Goal: Information Seeking & Learning: Learn about a topic

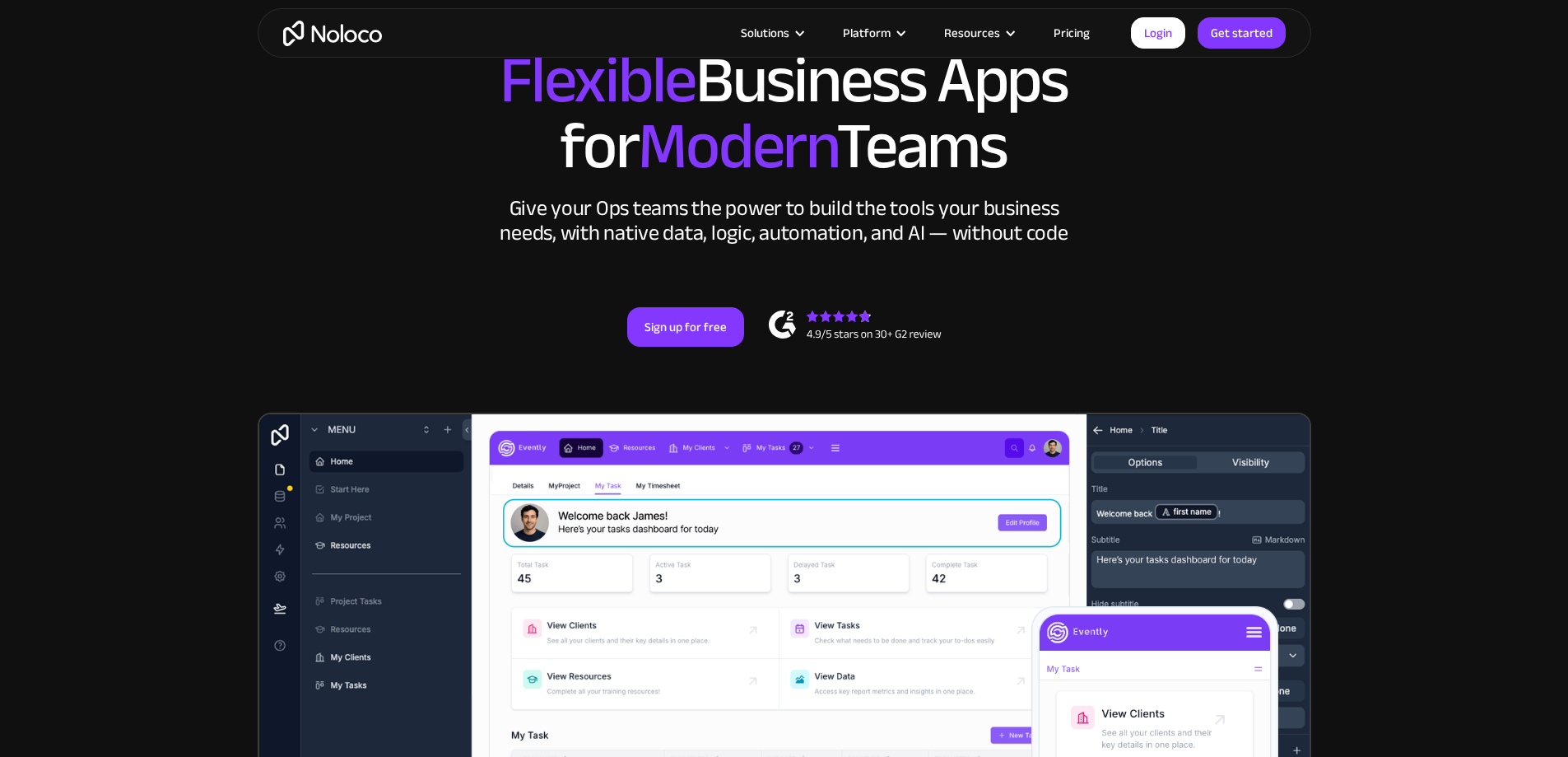
scroll to position [82, 0]
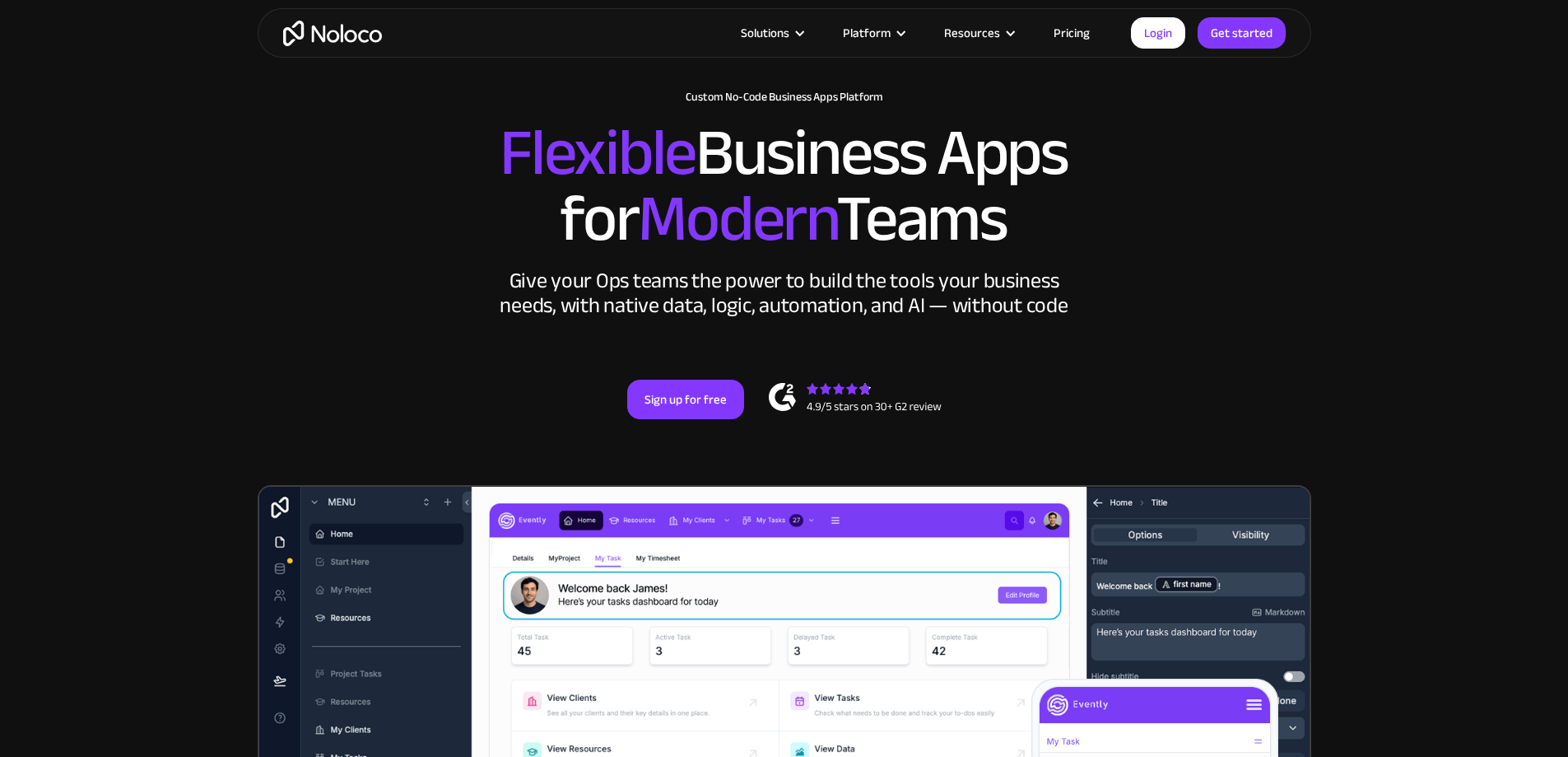
click at [1069, 36] on link "Pricing" at bounding box center [1071, 33] width 78 height 22
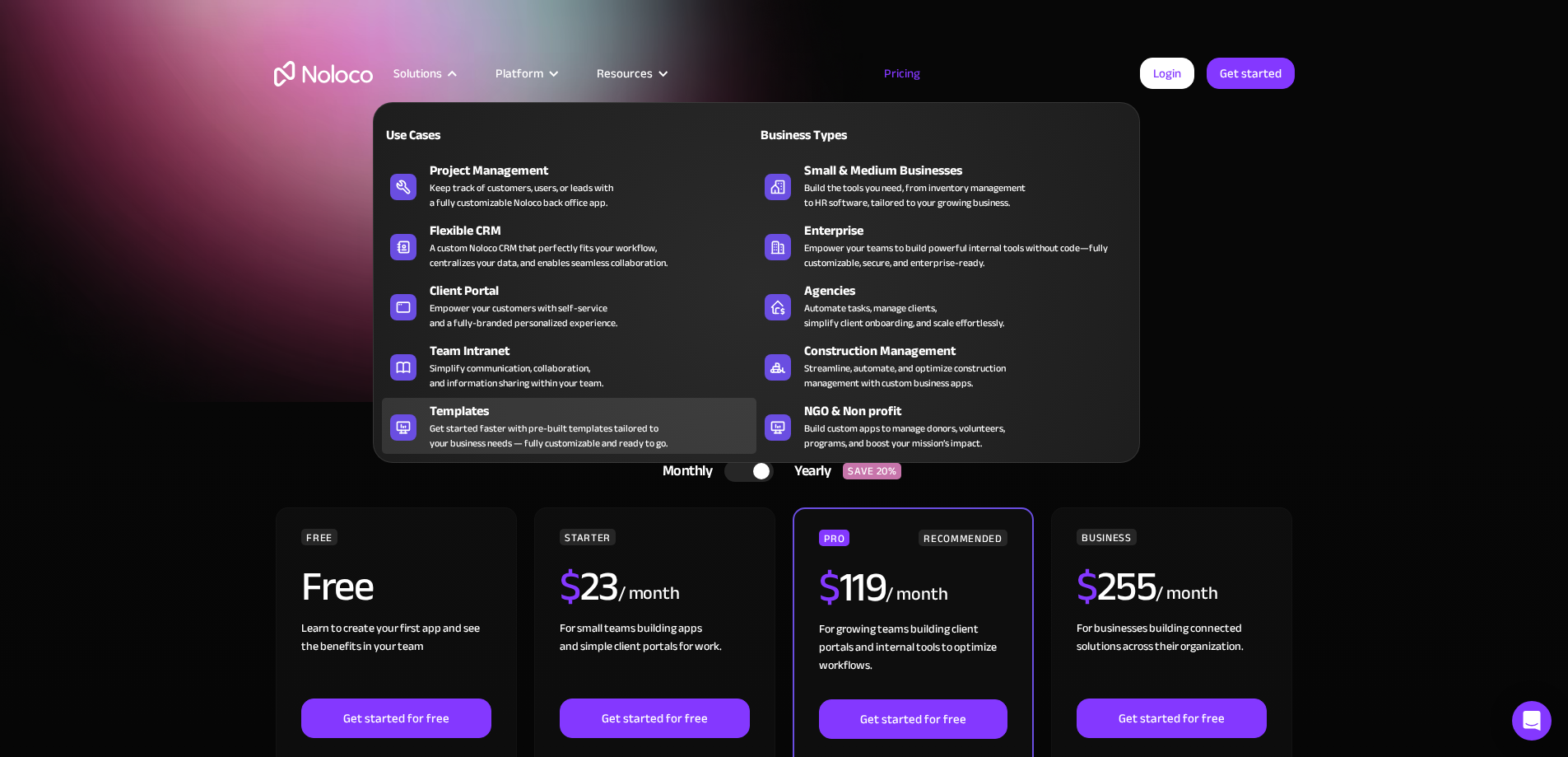
click at [497, 432] on div "Get started faster with pre-built templates tailored to your business needs — f…" at bounding box center [548, 436] width 238 height 30
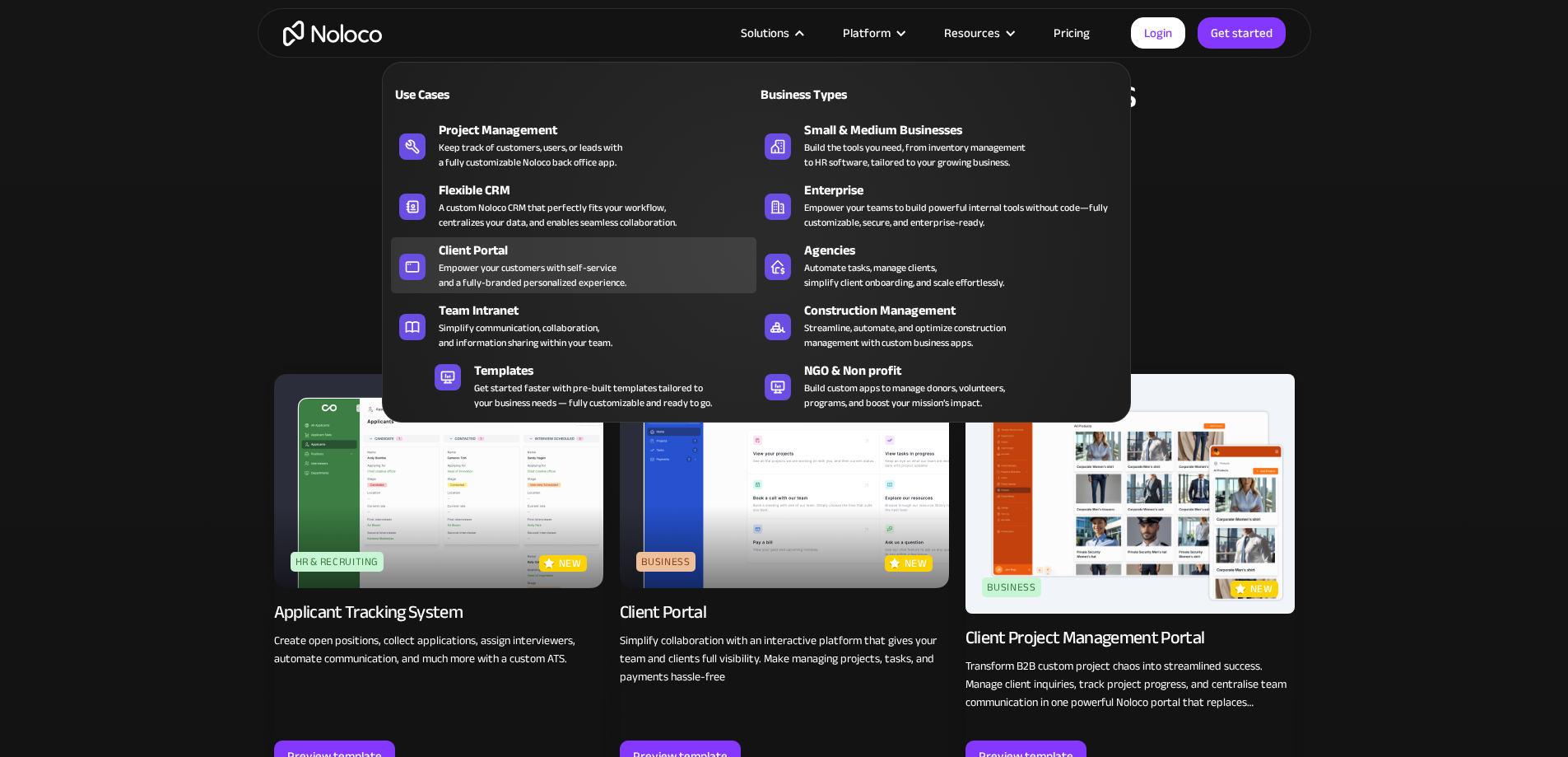
click at [479, 260] on div "Client Portal" at bounding box center [601, 250] width 325 height 20
